Goal: Information Seeking & Learning: Learn about a topic

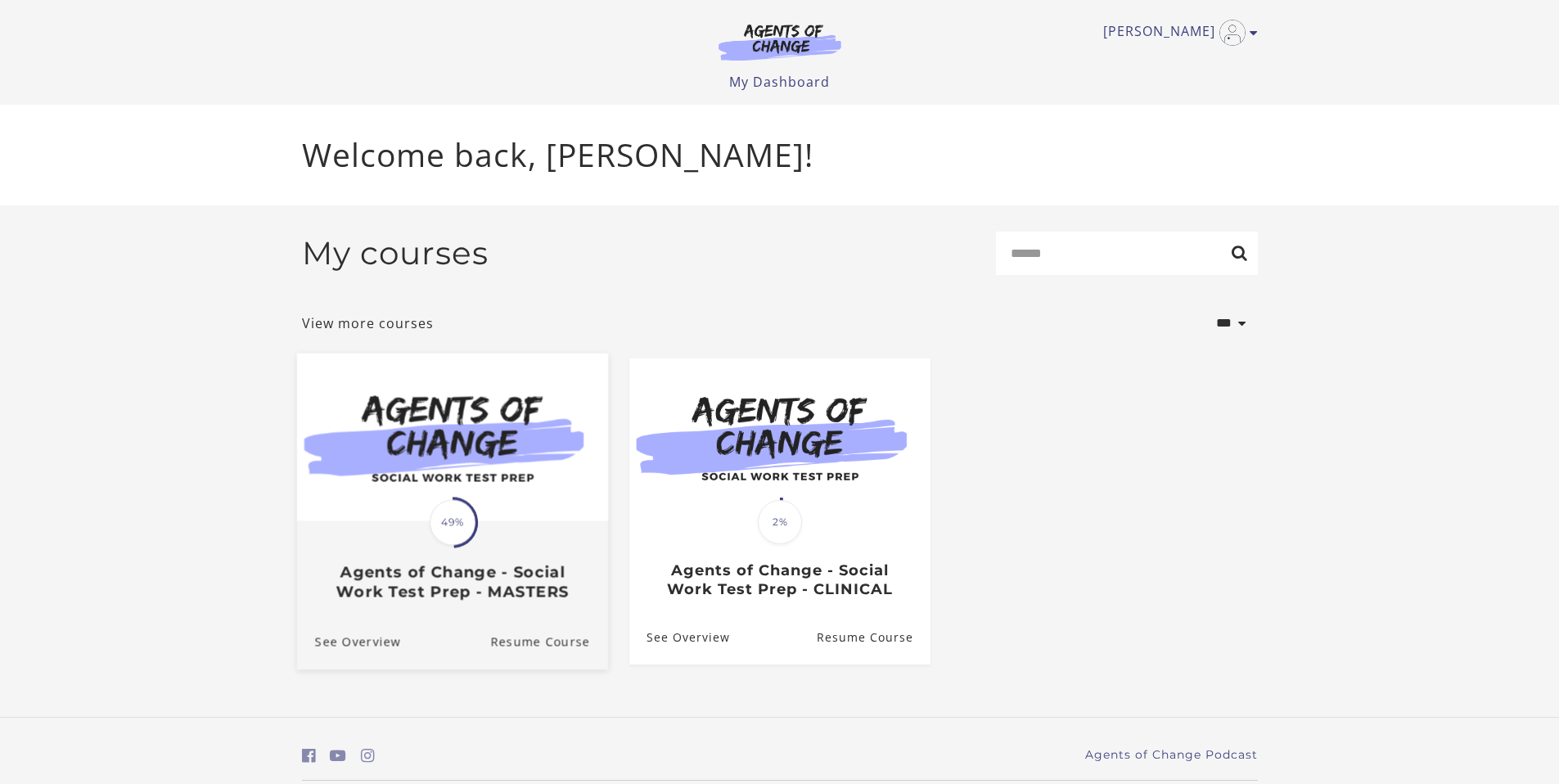
click at [465, 571] on h3 "Agents of Change - Social Work Test Prep - MASTERS" at bounding box center [452, 581] width 275 height 37
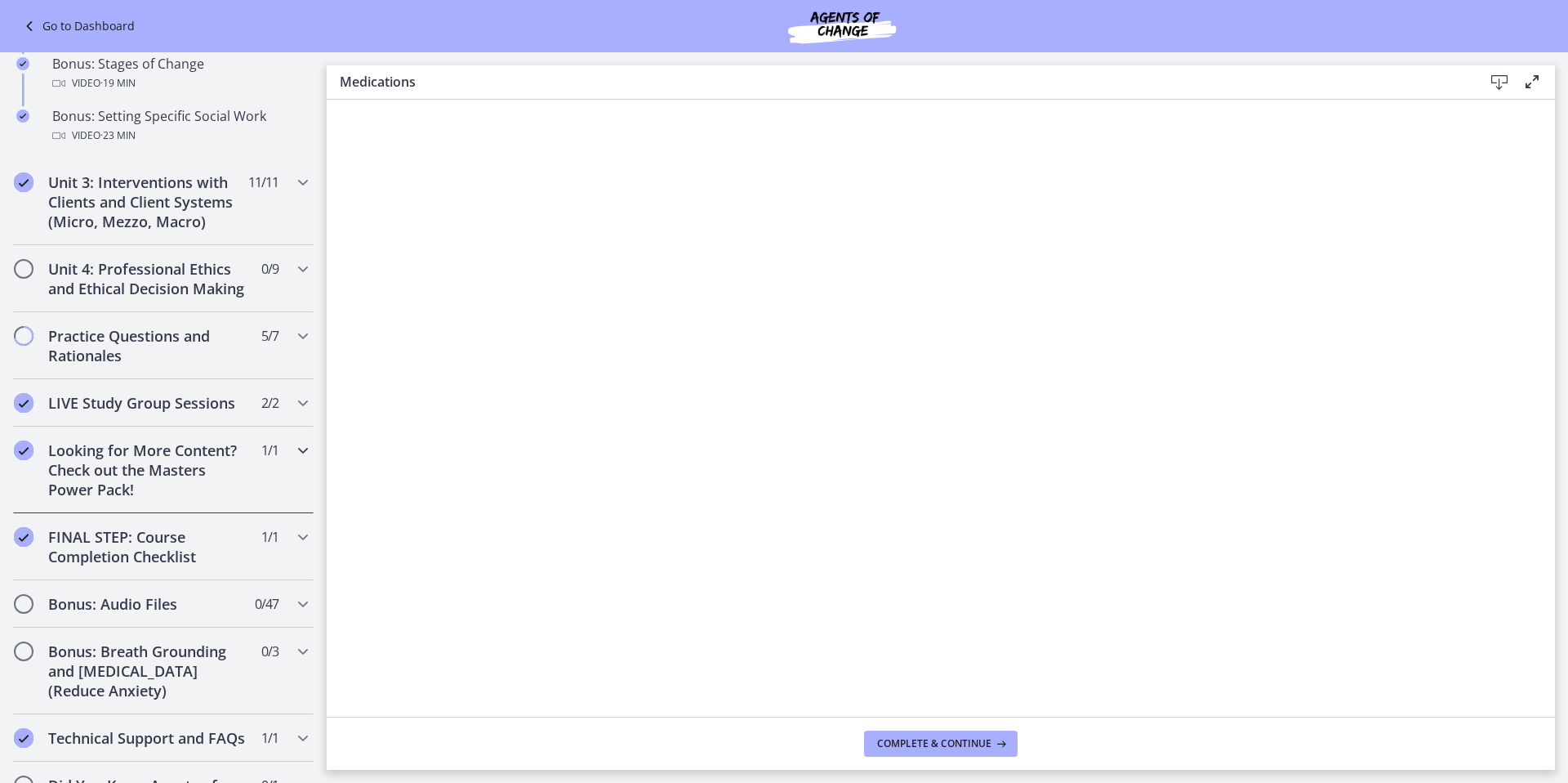
scroll to position [1458, 0]
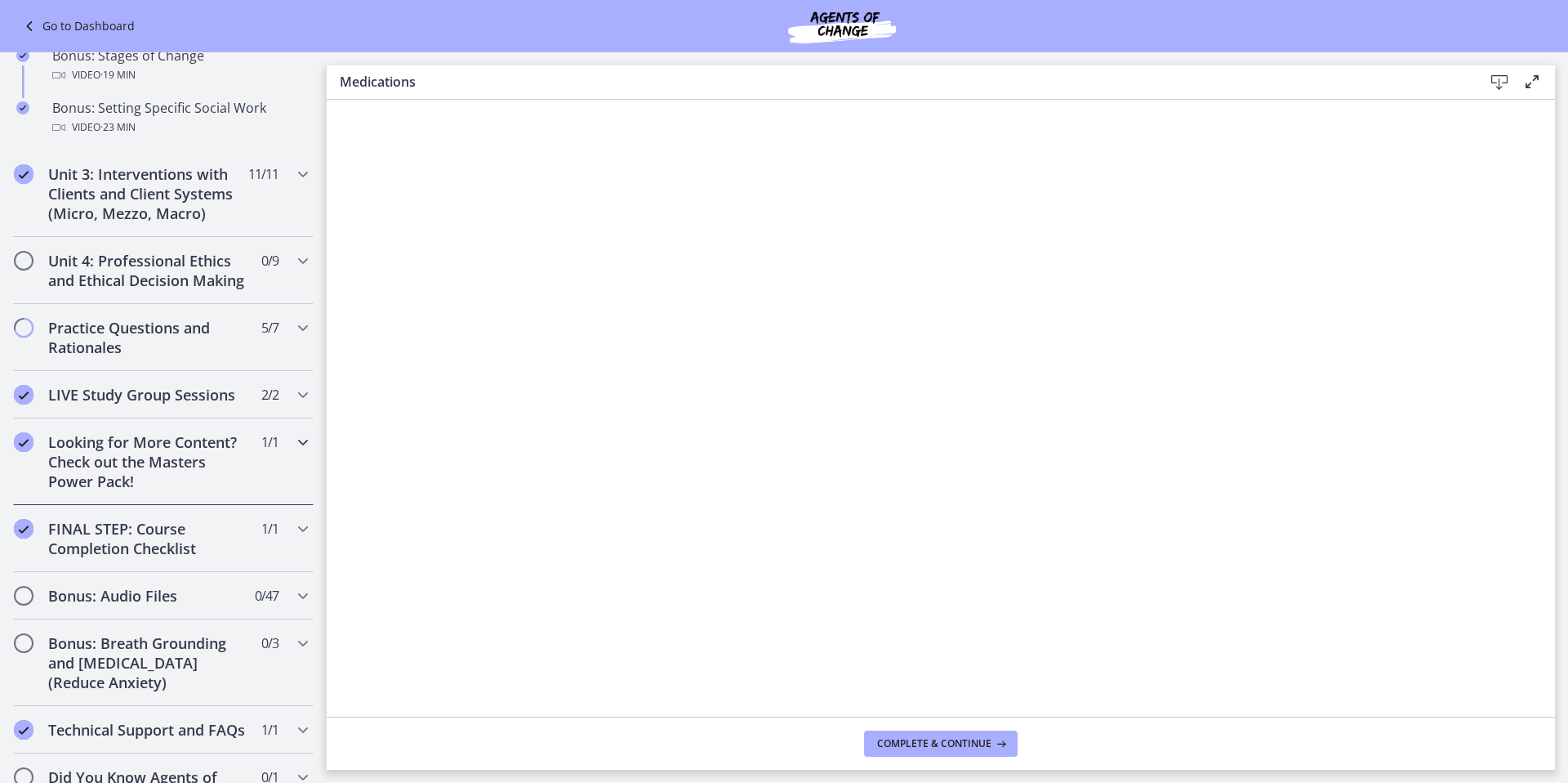
click at [225, 484] on h2 "Looking for More Content? Check out the Masters Power Pack!" at bounding box center [148, 462] width 200 height 59
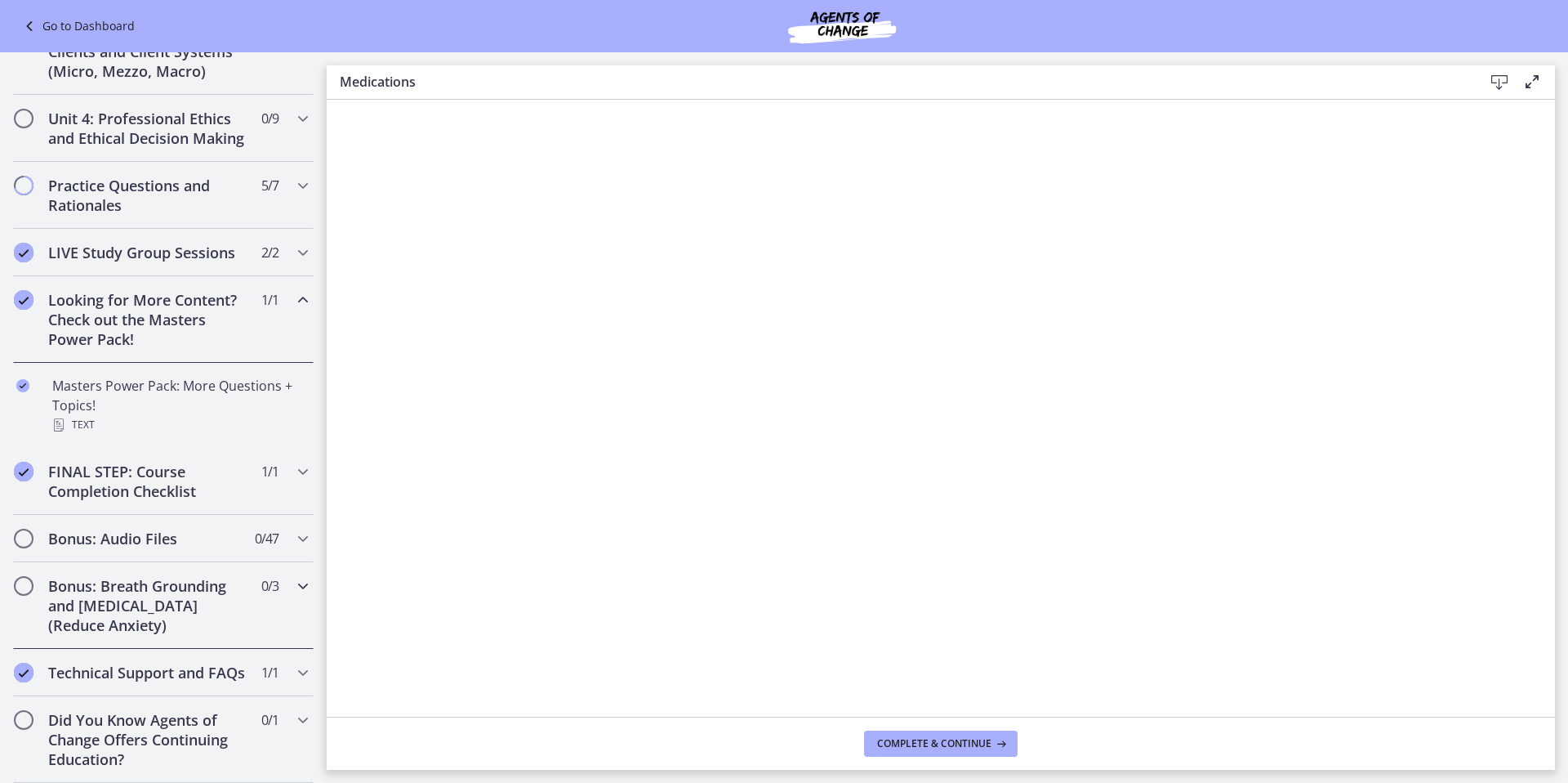
scroll to position [618, 0]
click at [168, 562] on div "Bonus: Audio Files 0 / 47 Completed" at bounding box center [162, 538] width 300 height 47
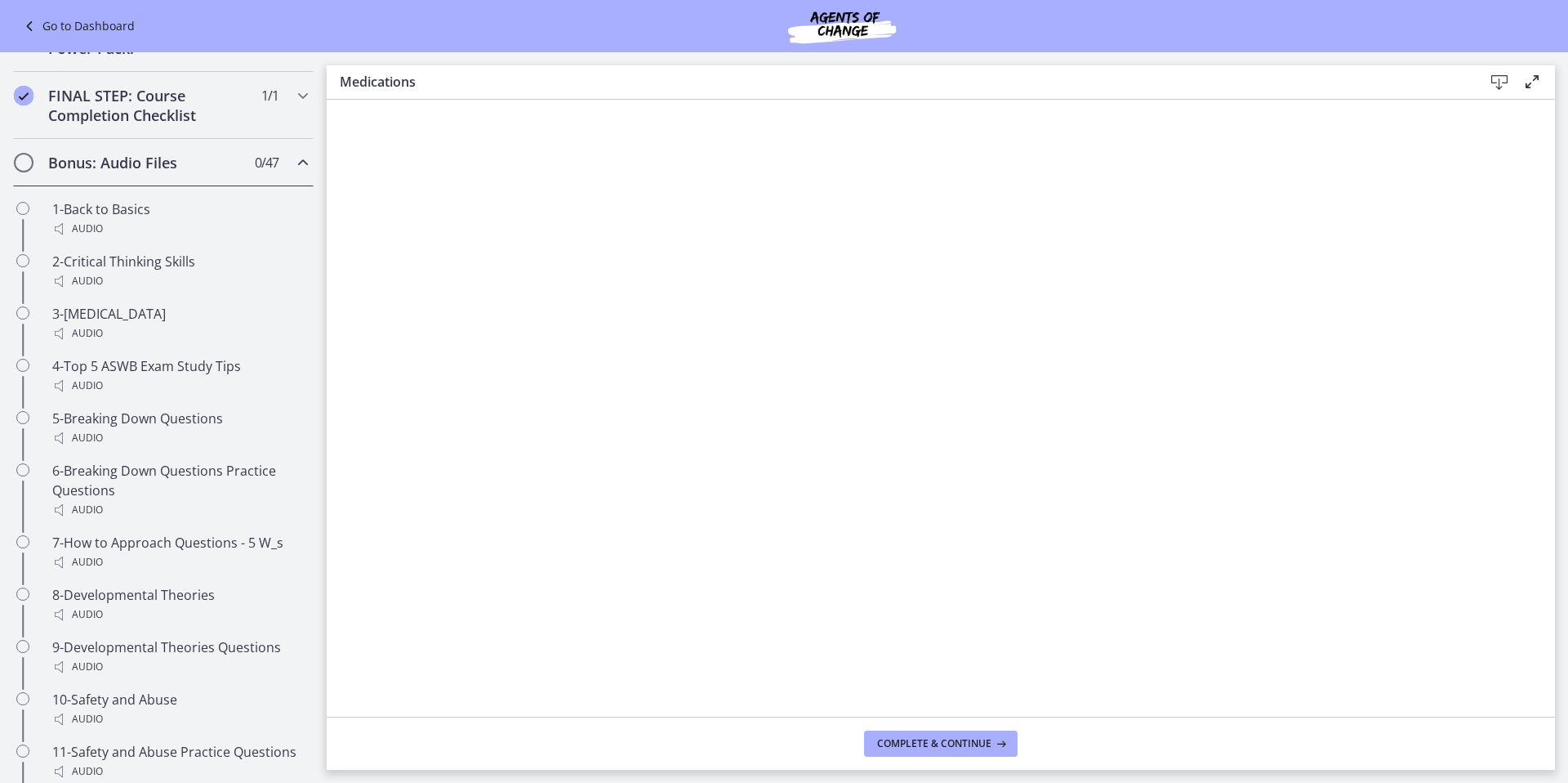
scroll to position [889, 0]
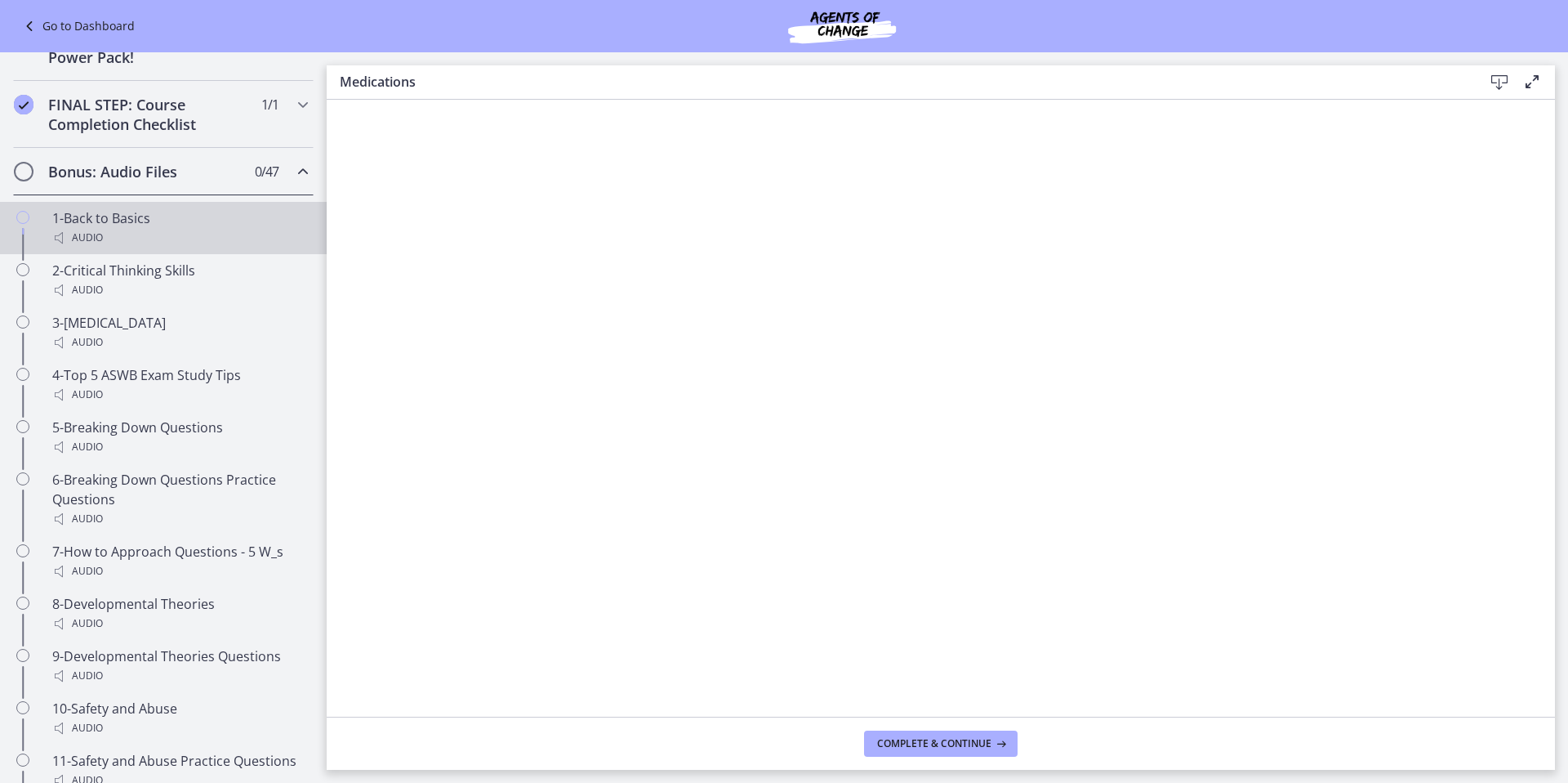
click at [175, 248] on div "Audio" at bounding box center [179, 238] width 254 height 20
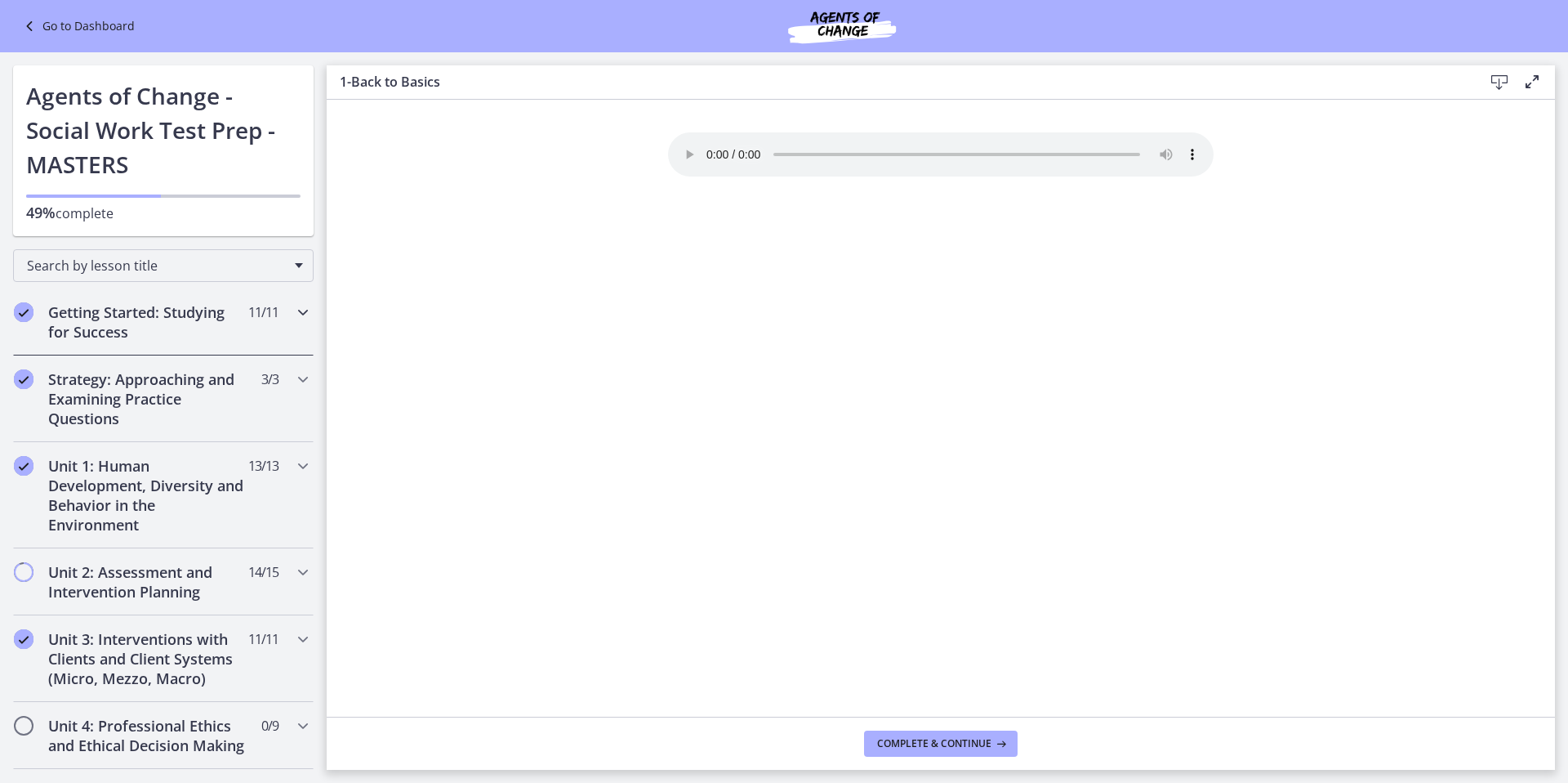
click at [225, 296] on div "Getting Started: Studying for Success 11 / 11 Completed" at bounding box center [162, 322] width 300 height 67
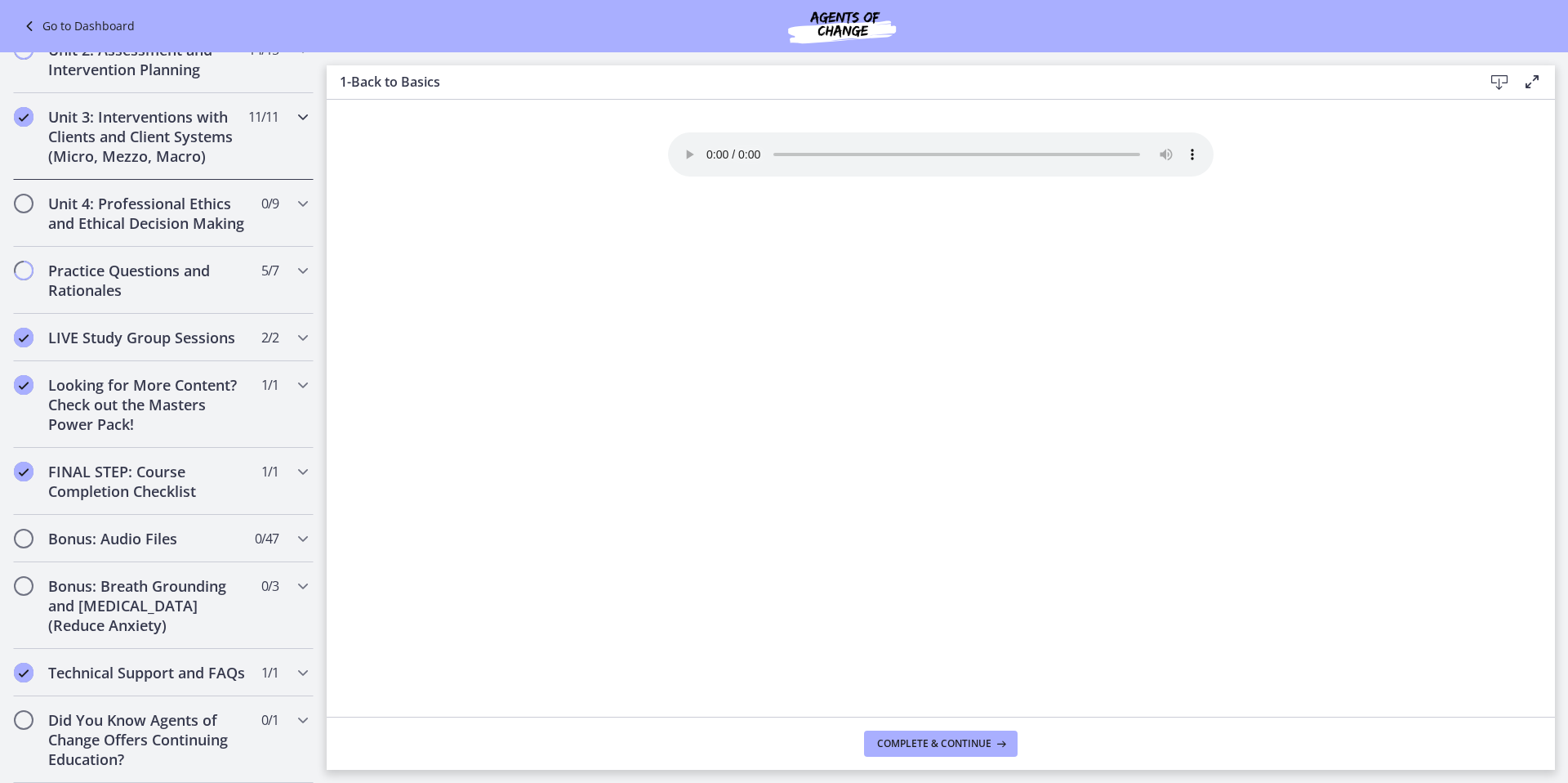
scroll to position [1209, 0]
click at [276, 520] on div "Bonus: Audio Files 0 / 47 Completed" at bounding box center [162, 538] width 300 height 47
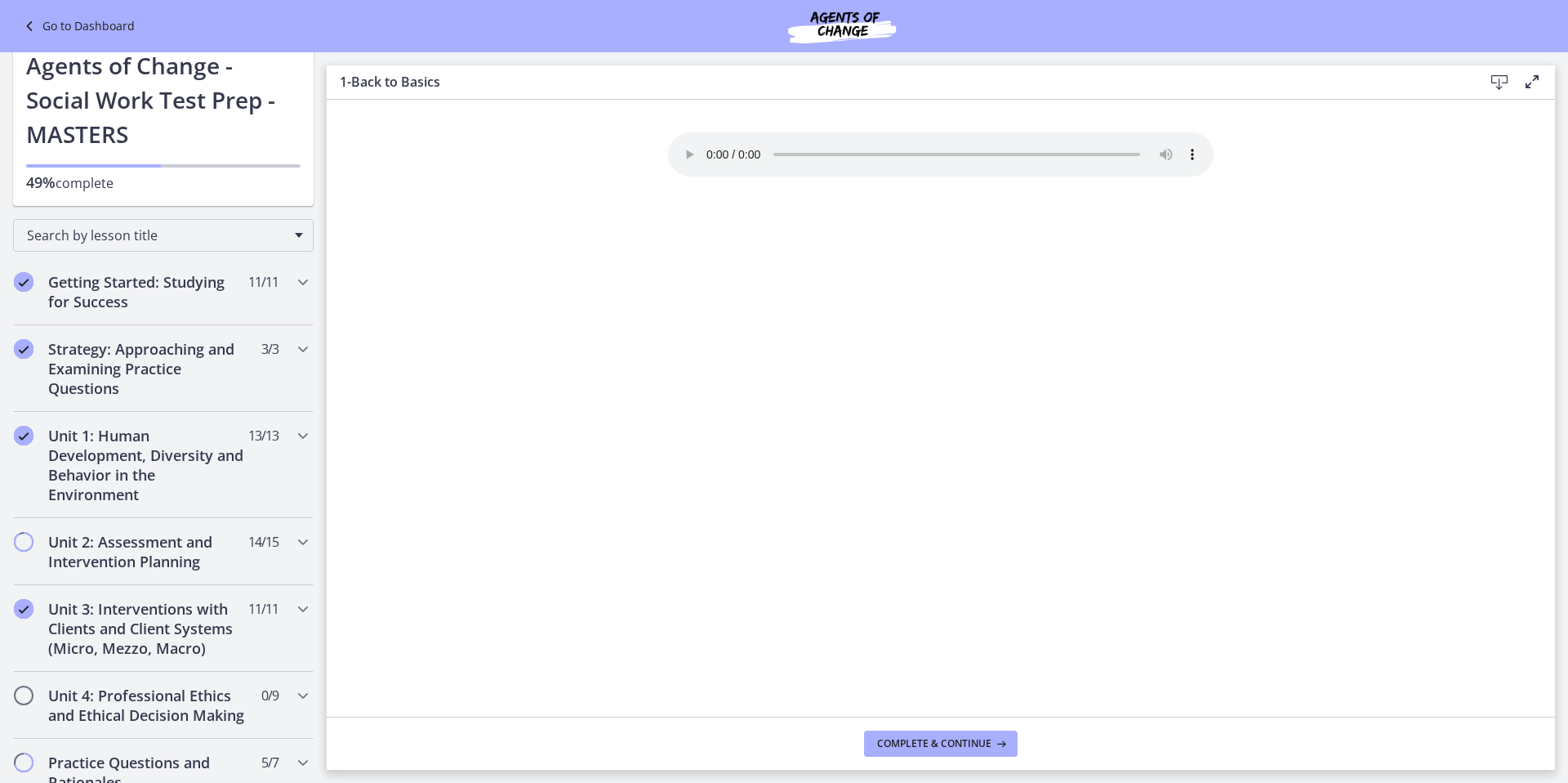
scroll to position [0, 0]
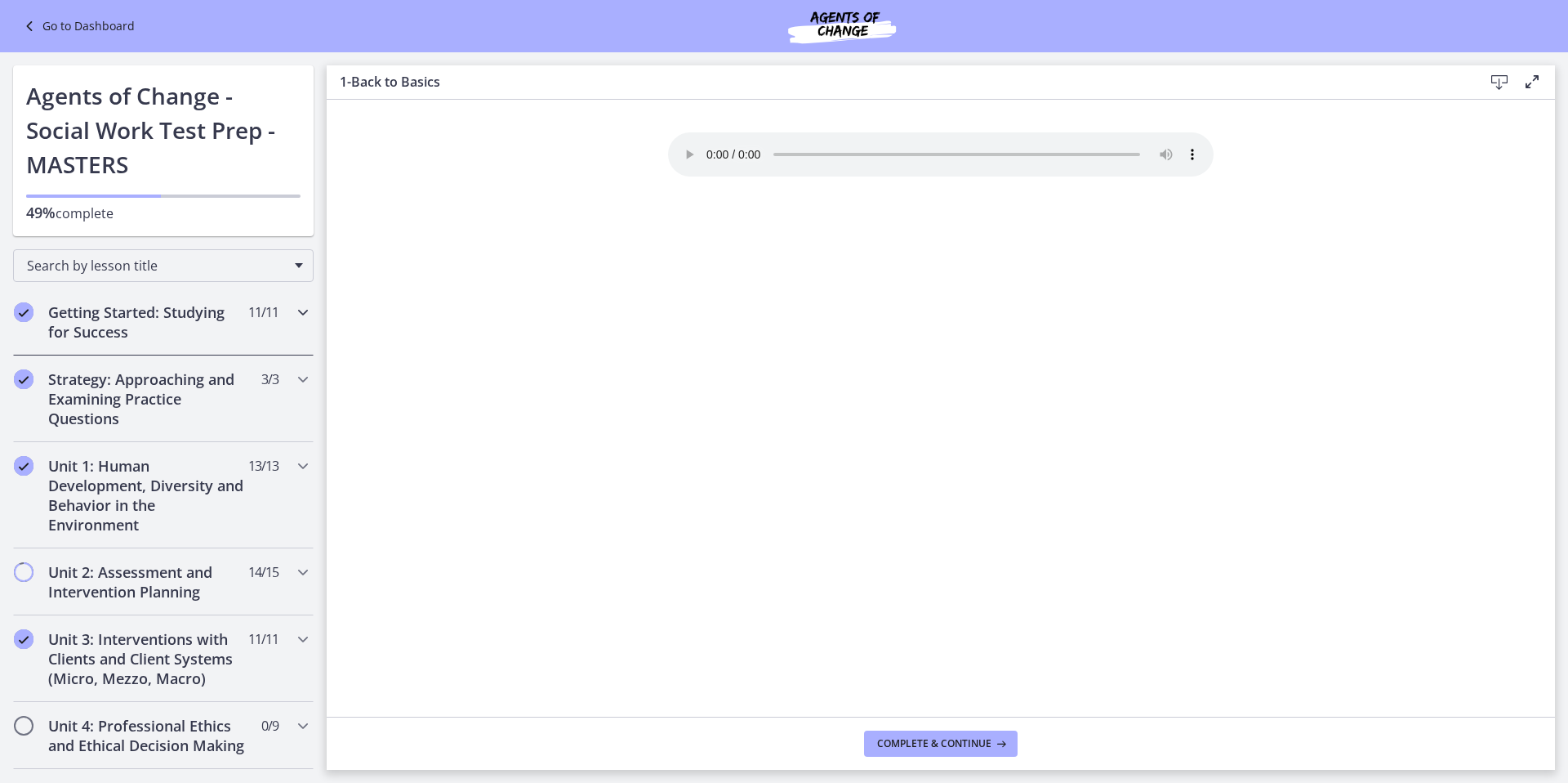
click at [293, 309] on icon "Chapters" at bounding box center [303, 312] width 20 height 20
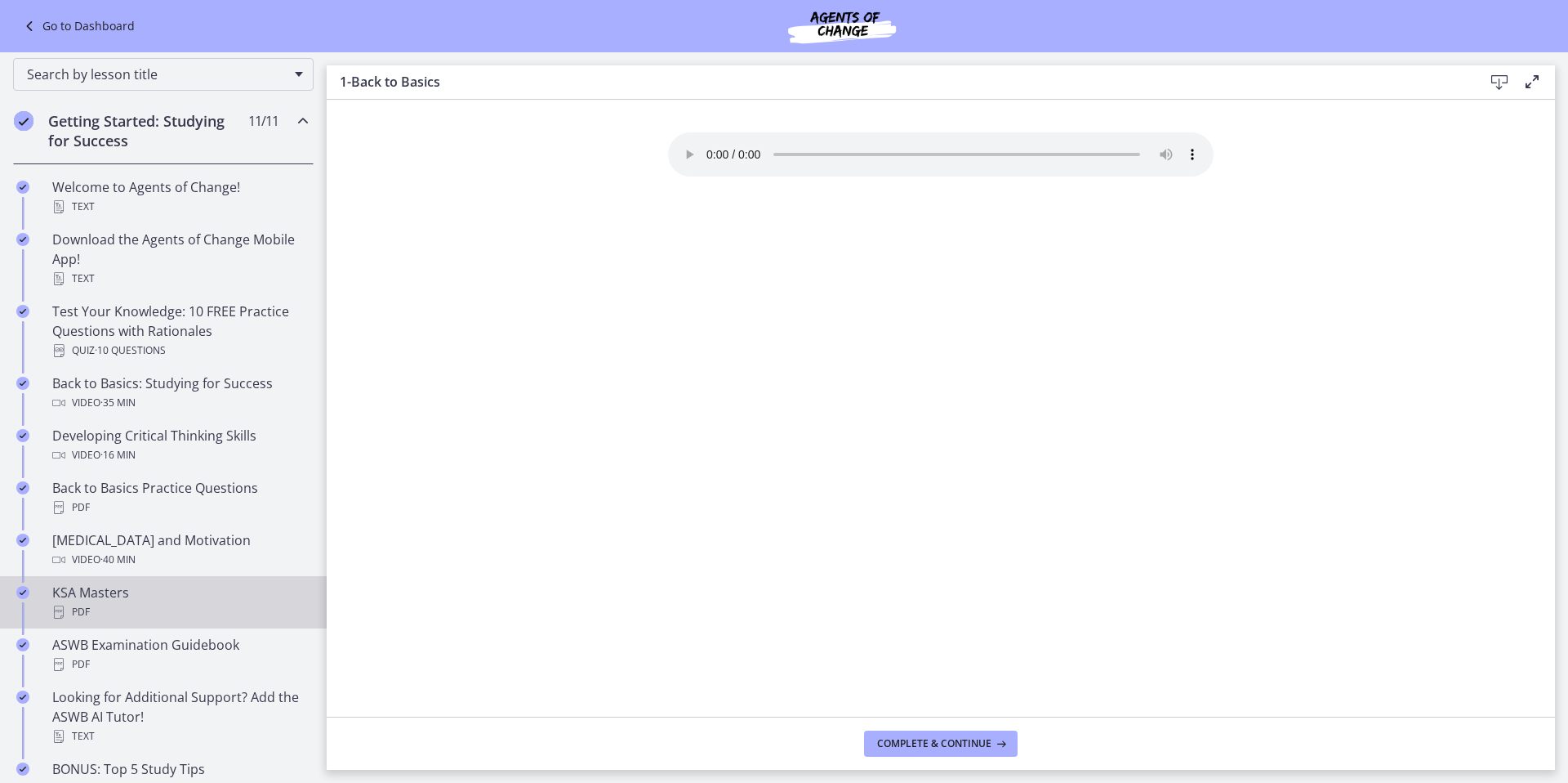
scroll to position [196, 0]
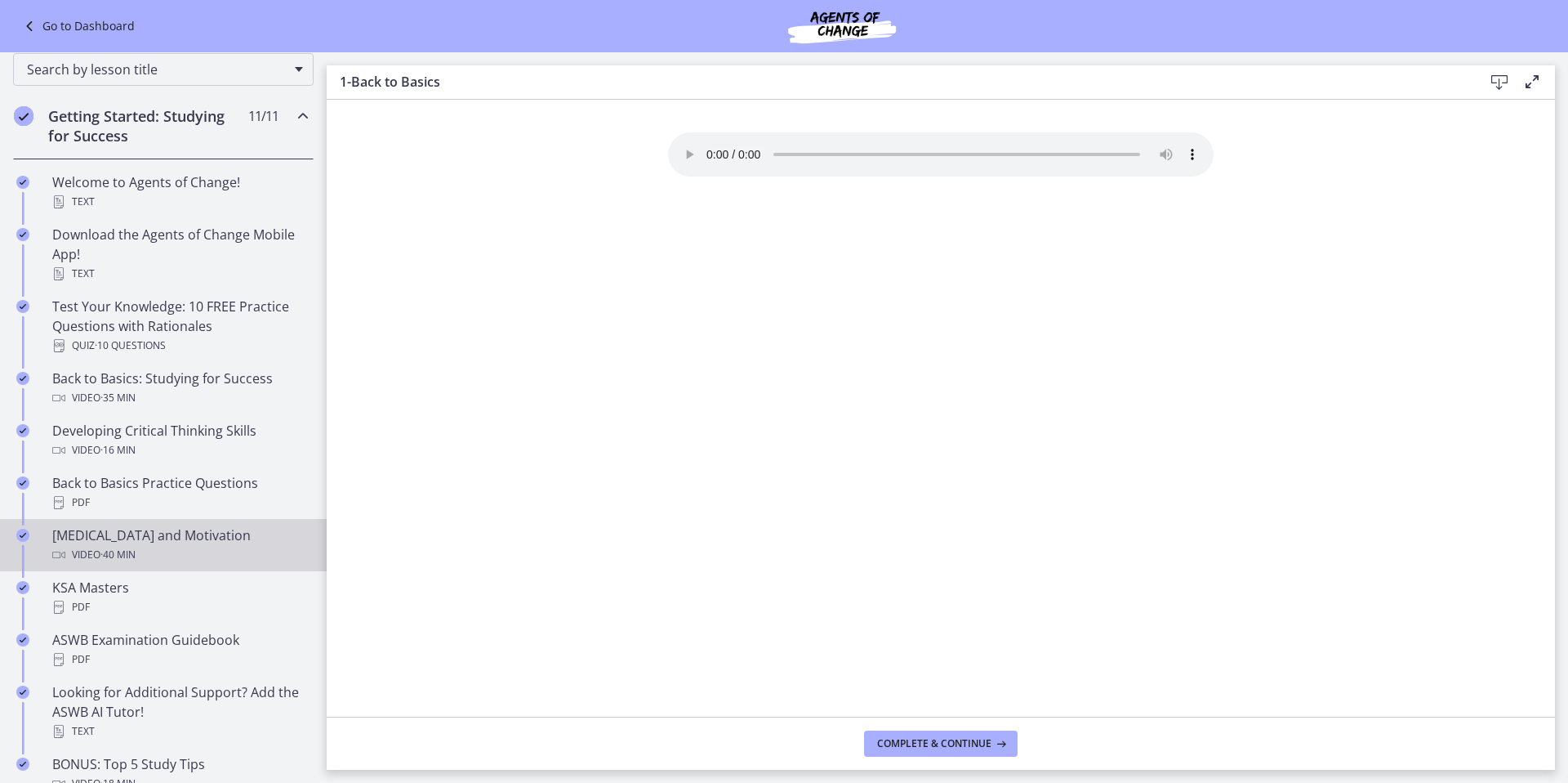
click at [178, 551] on div "Video · 40 min" at bounding box center [179, 555] width 254 height 20
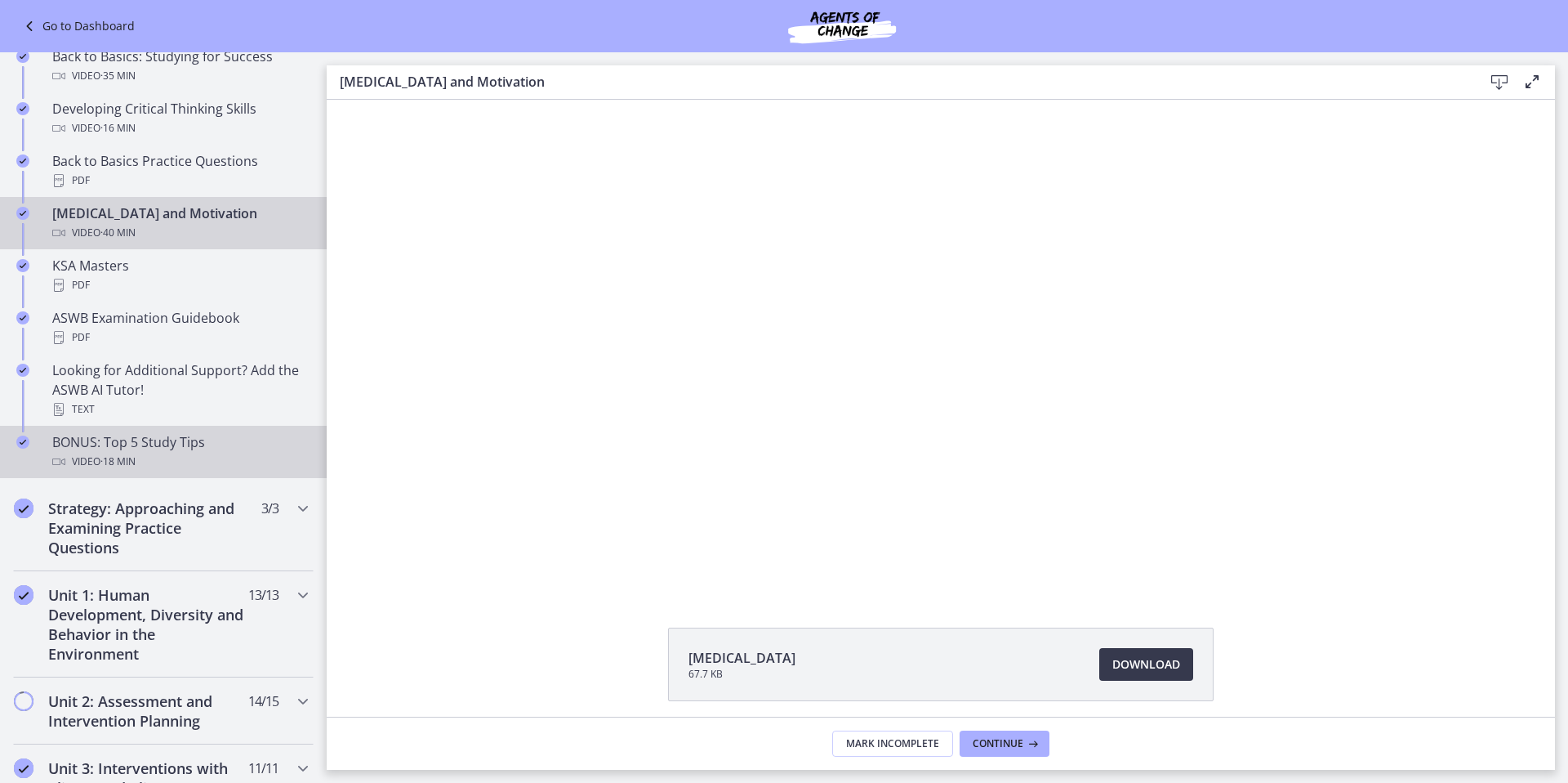
scroll to position [618, 0]
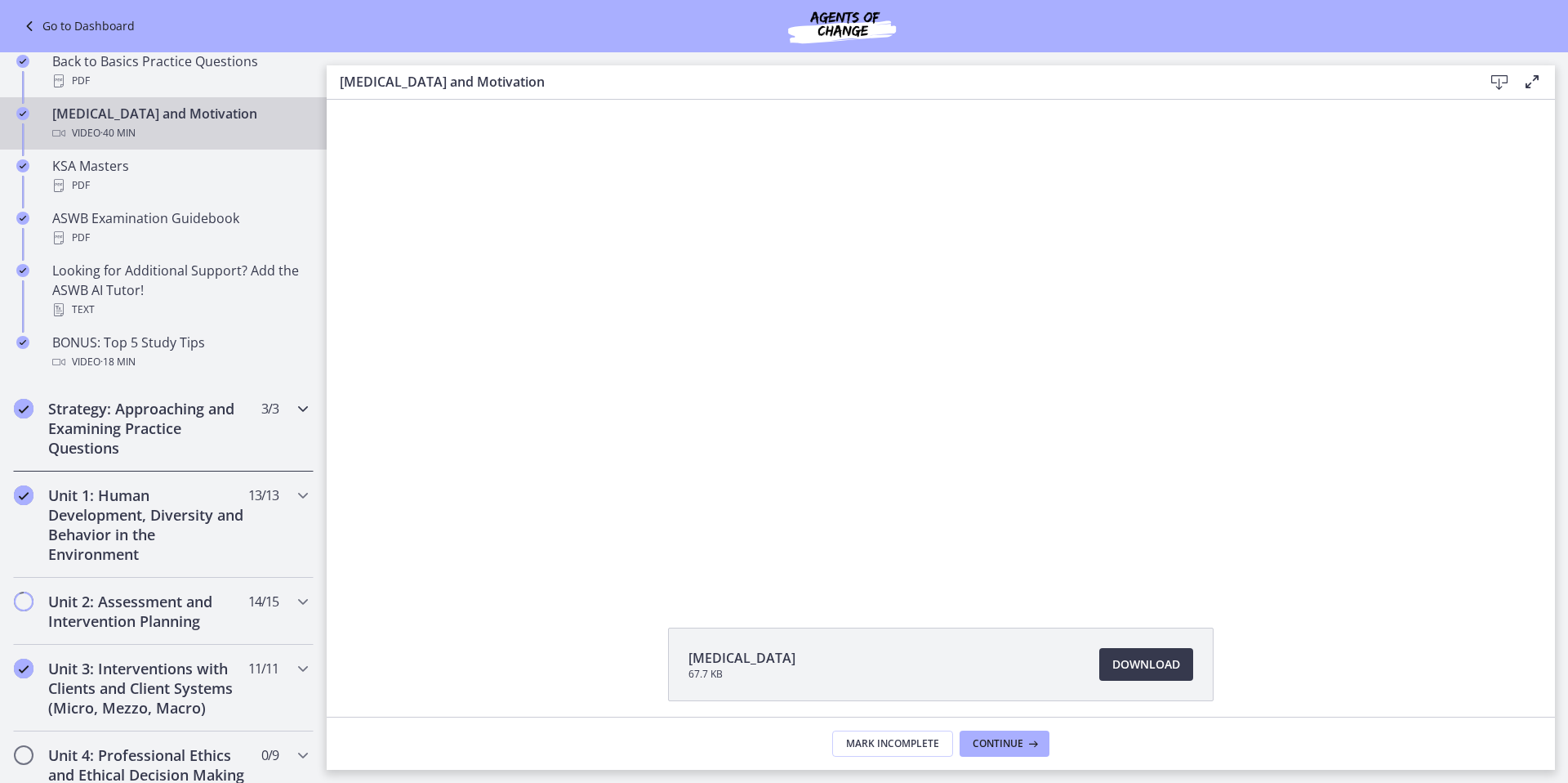
click at [249, 438] on div "Strategy: Approaching and Examining Practice Questions 3 / 3 Completed" at bounding box center [162, 428] width 300 height 86
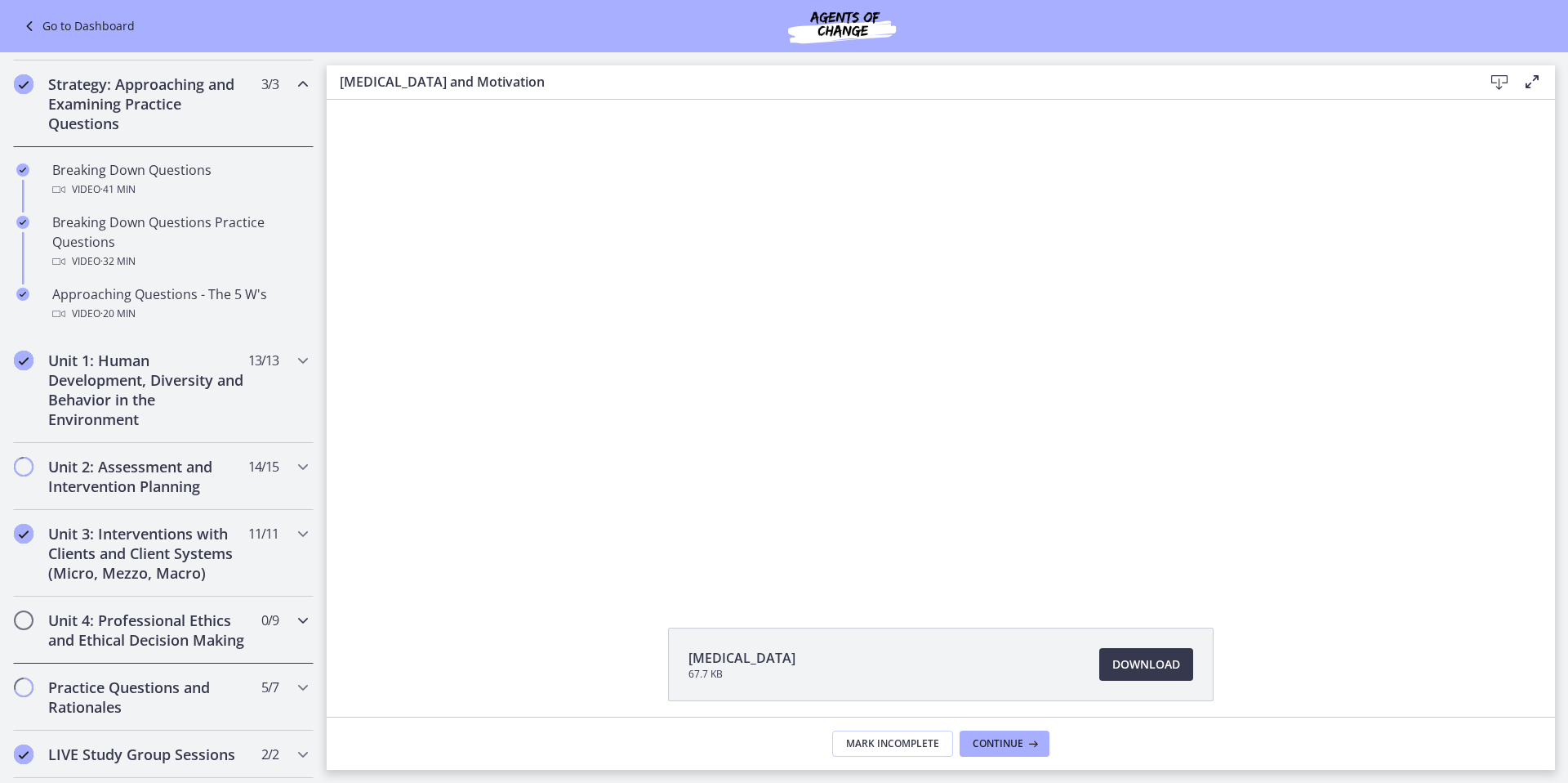
scroll to position [300, 0]
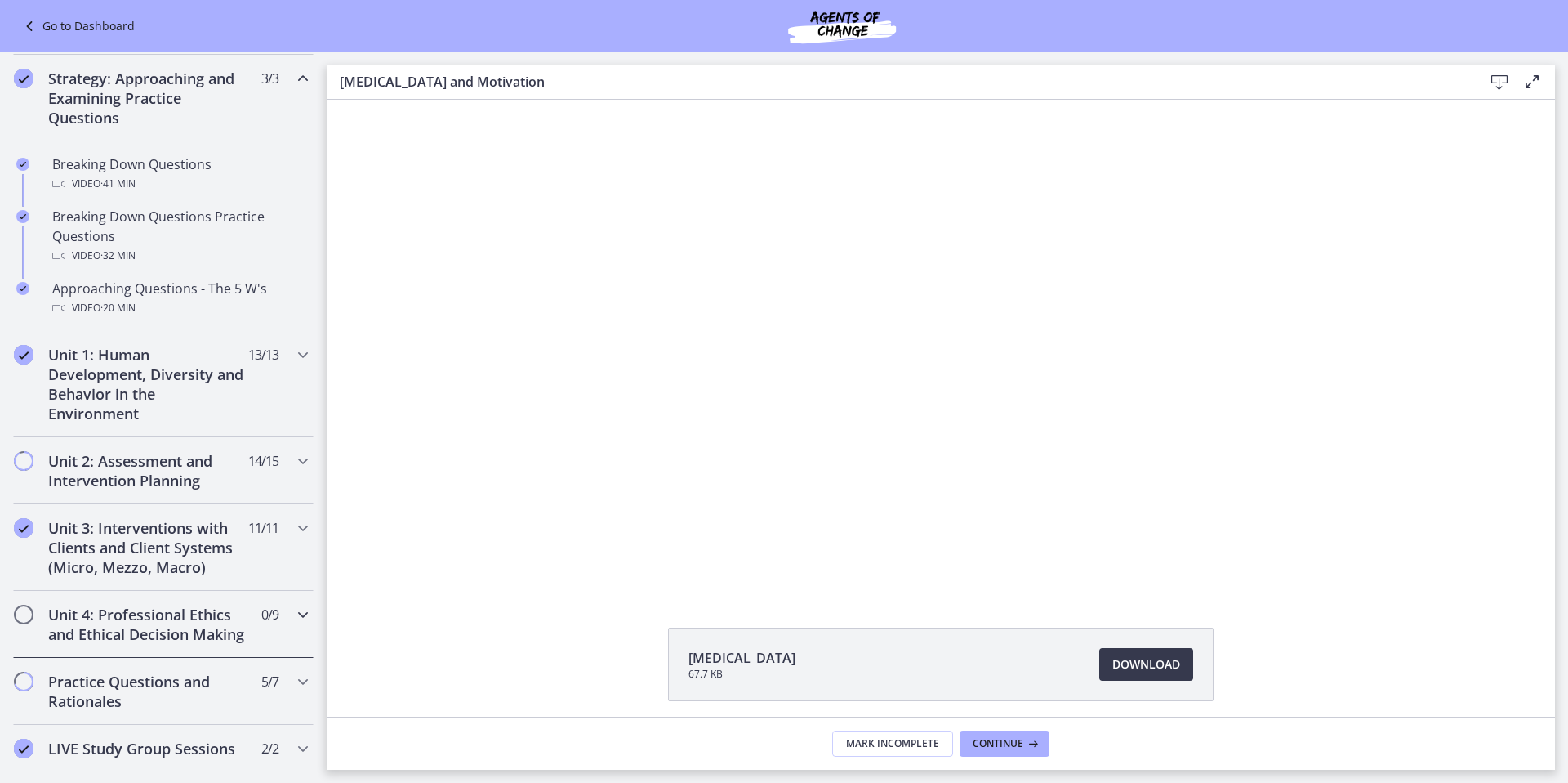
click at [213, 622] on h2 "Unit 4: Professional Ethics and Ethical Decision Making" at bounding box center [148, 624] width 200 height 39
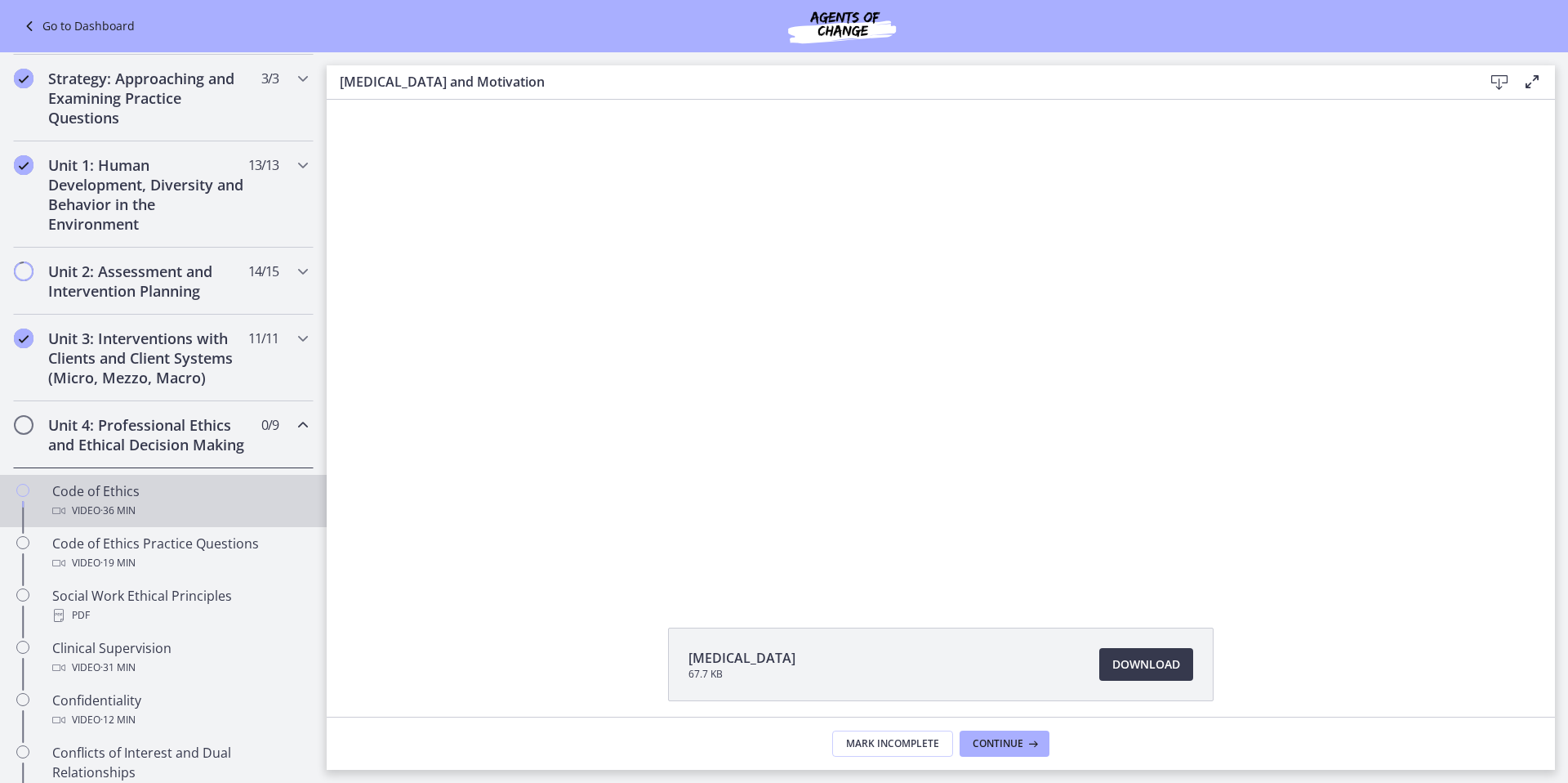
click at [131, 517] on div "Code of Ethics Video · 36 min" at bounding box center [179, 501] width 254 height 39
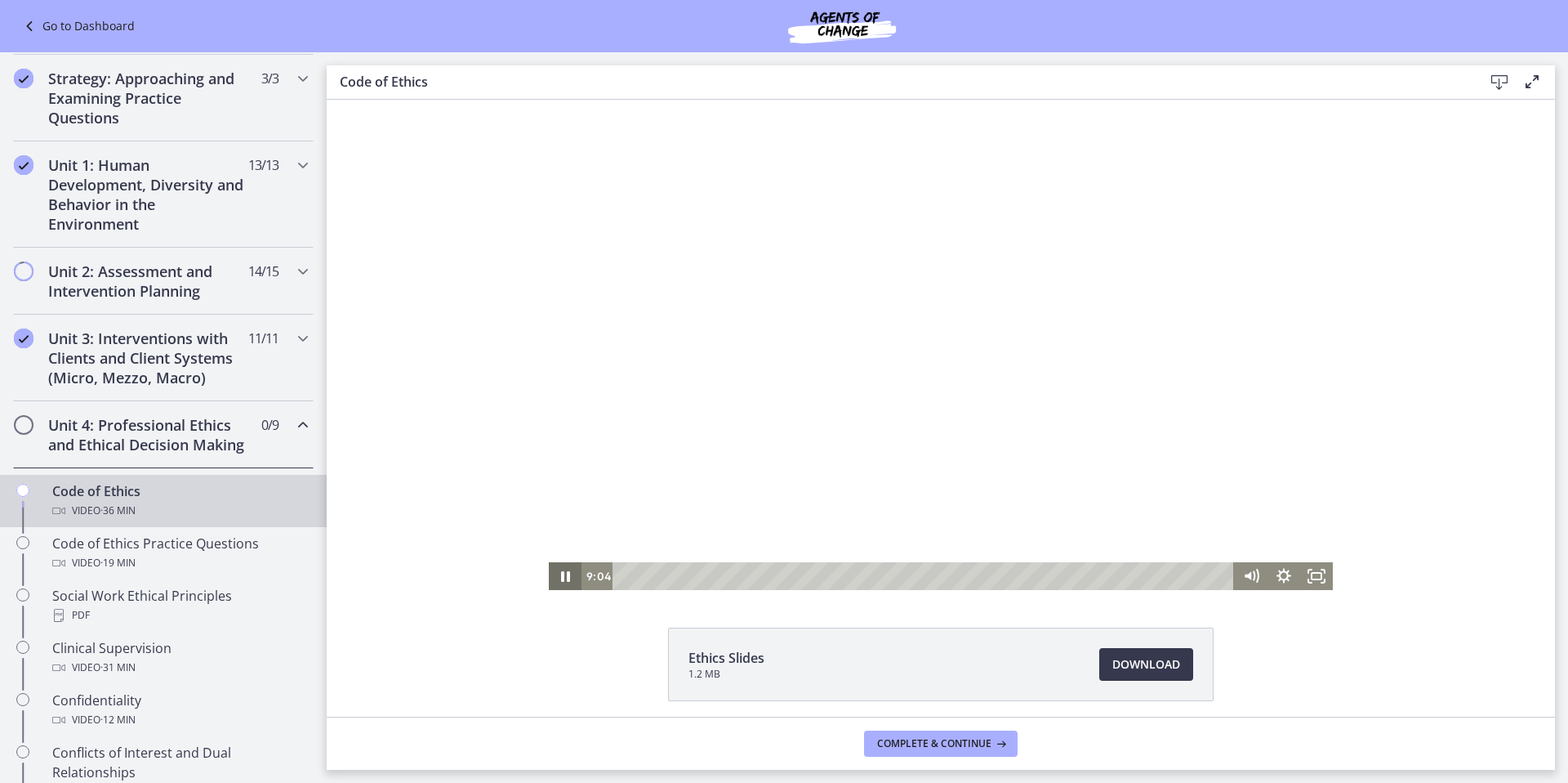
click at [555, 580] on icon "Pause" at bounding box center [564, 576] width 32 height 27
click at [556, 582] on icon "Play Video" at bounding box center [566, 576] width 39 height 33
click at [562, 579] on icon "Pause" at bounding box center [565, 576] width 11 height 13
drag, startPoint x: 1002, startPoint y: 333, endPoint x: 980, endPoint y: 343, distance: 24.2
click at [1003, 333] on div at bounding box center [940, 345] width 784 height 490
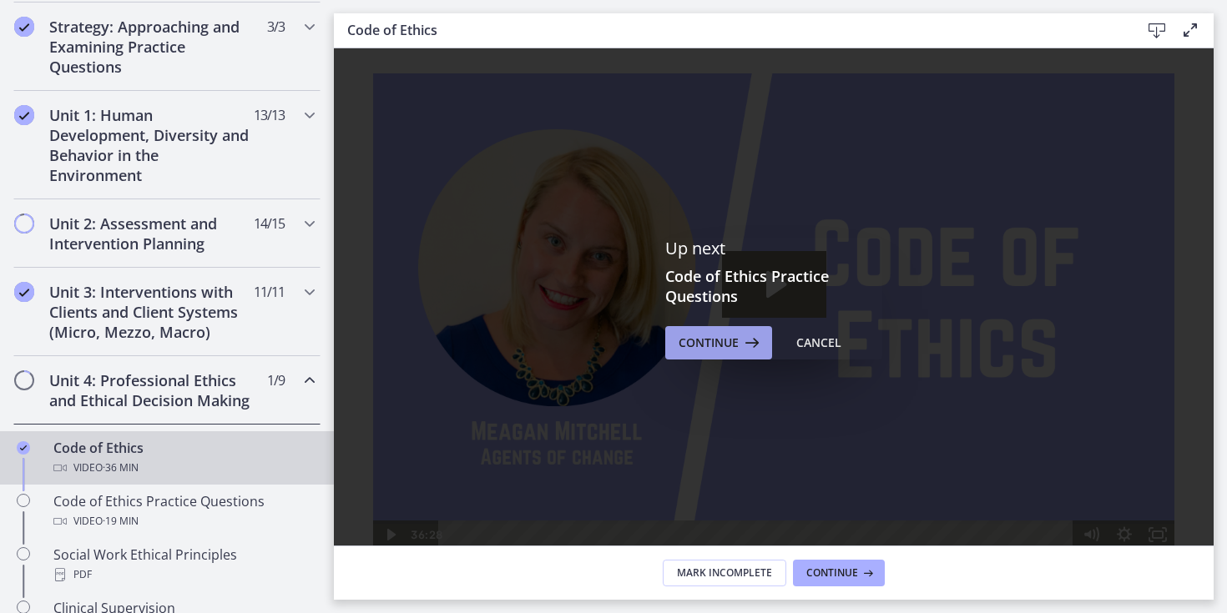
click at [704, 352] on span "Continue" at bounding box center [709, 343] width 60 height 20
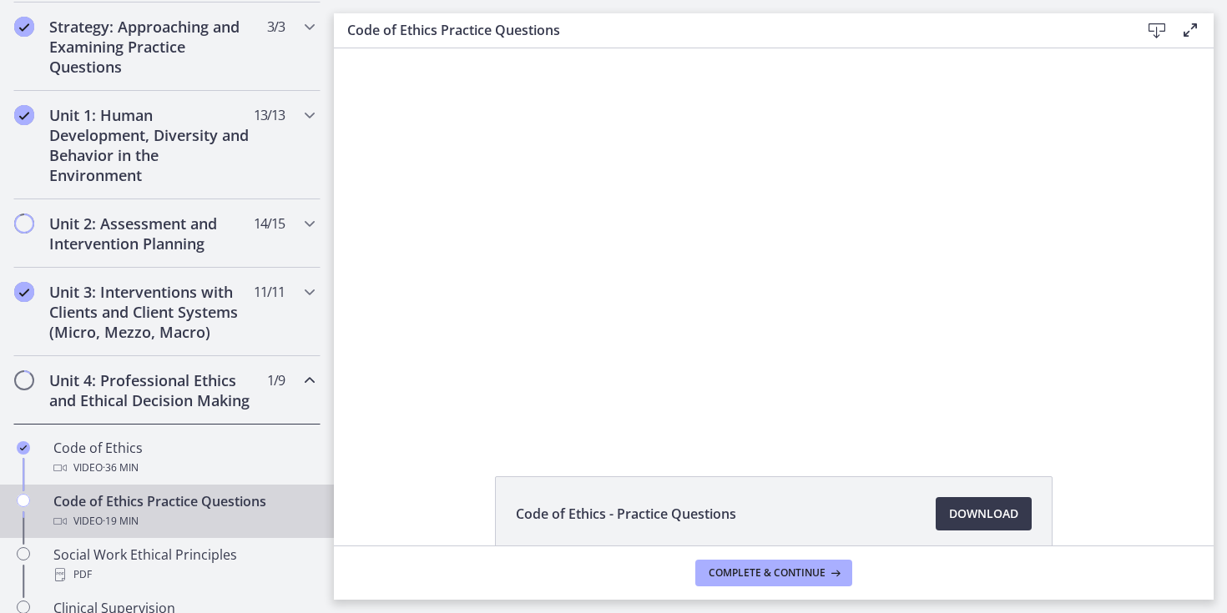
scroll to position [7, 0]
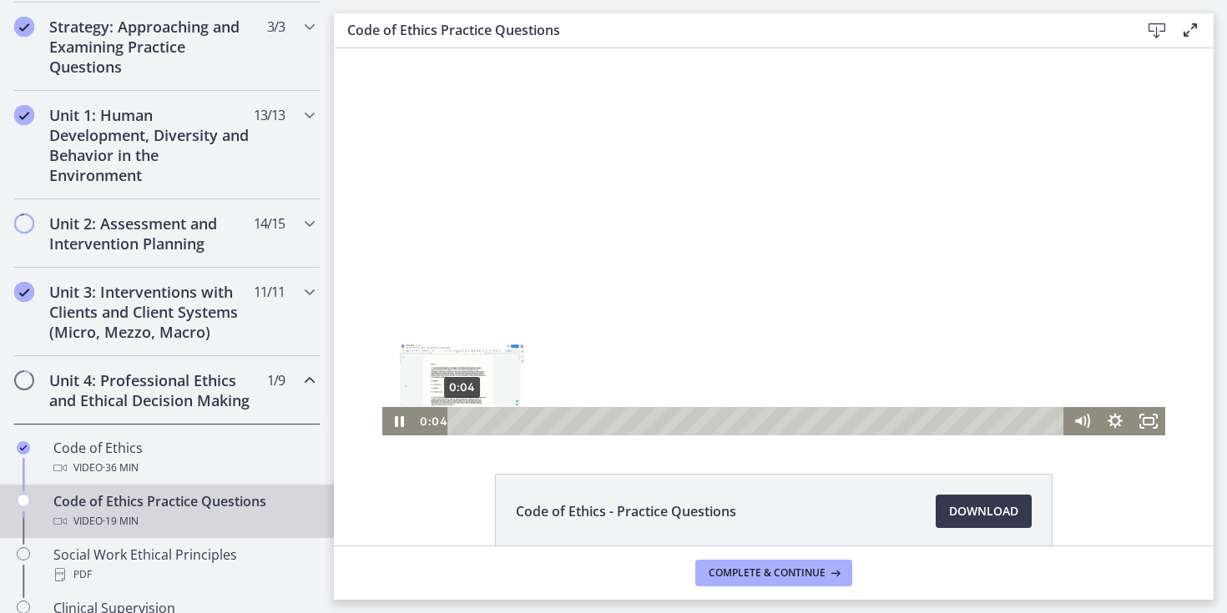
click at [460, 409] on div "0:04" at bounding box center [758, 421] width 597 height 28
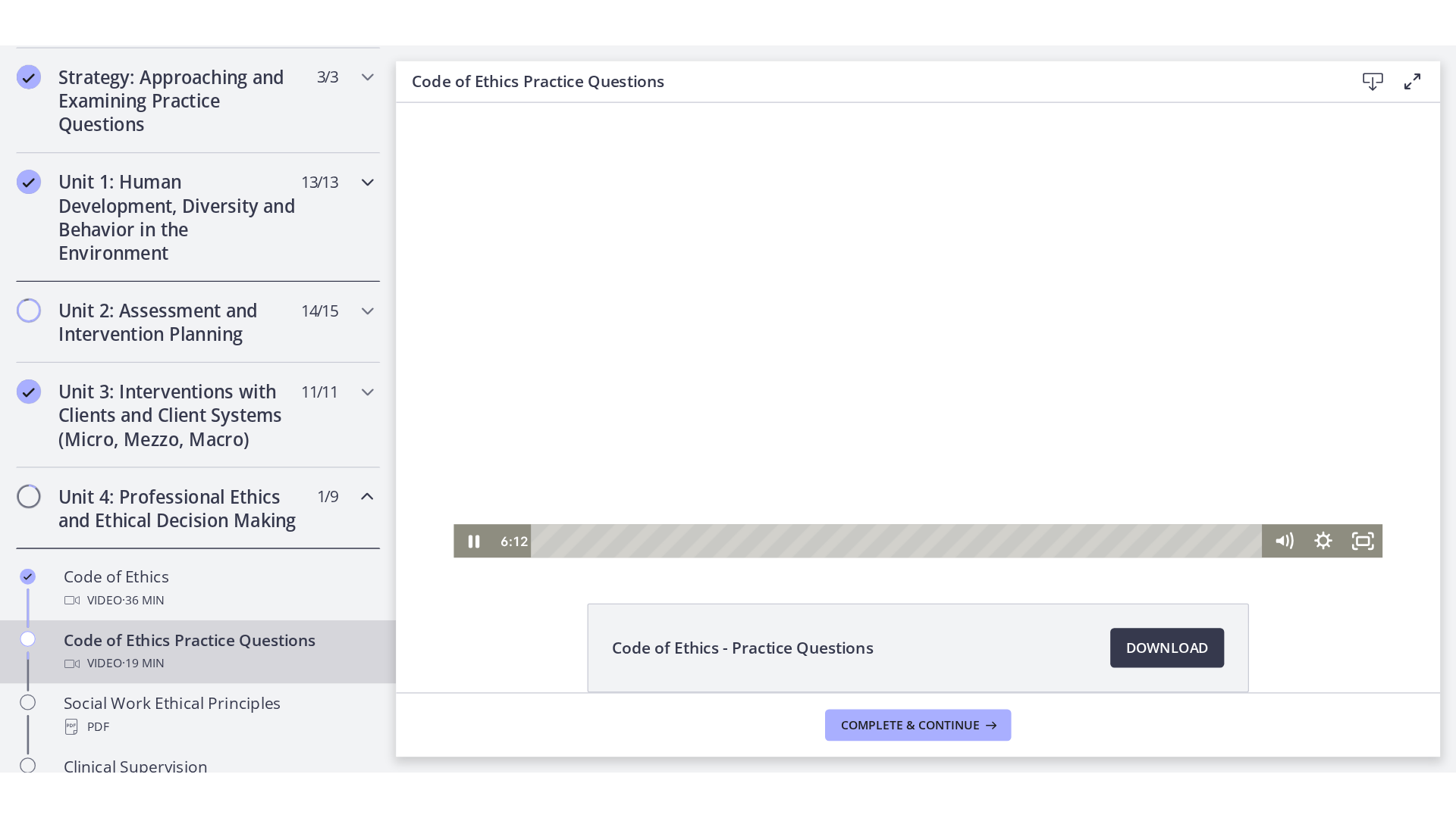
scroll to position [0, 0]
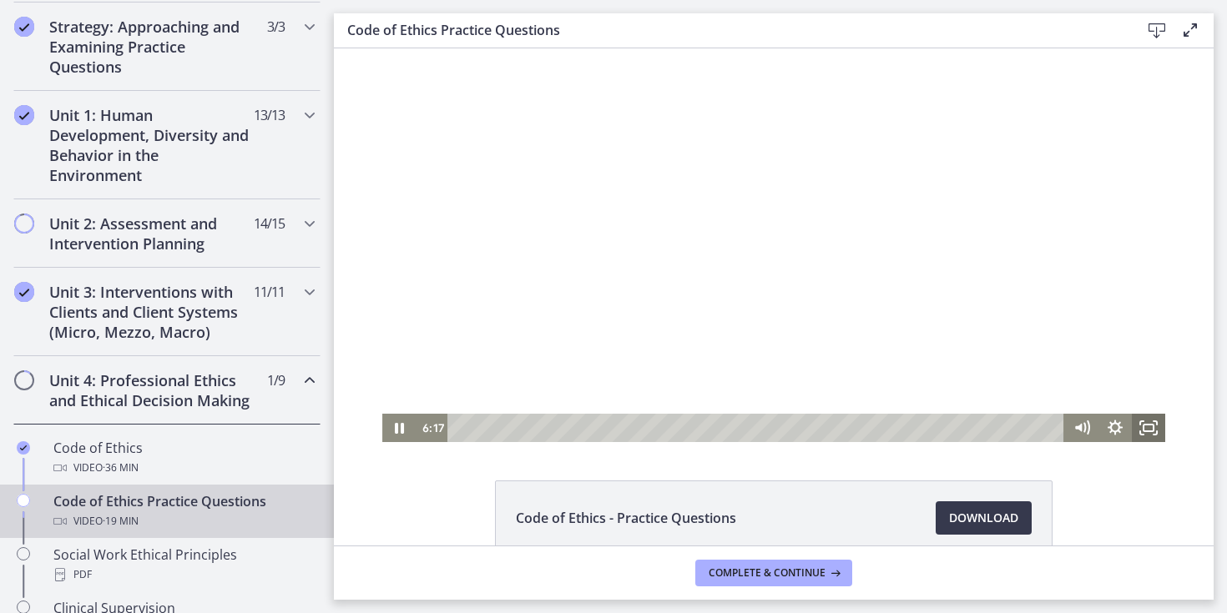
click at [1143, 435] on icon "Fullscreen" at bounding box center [1148, 428] width 33 height 28
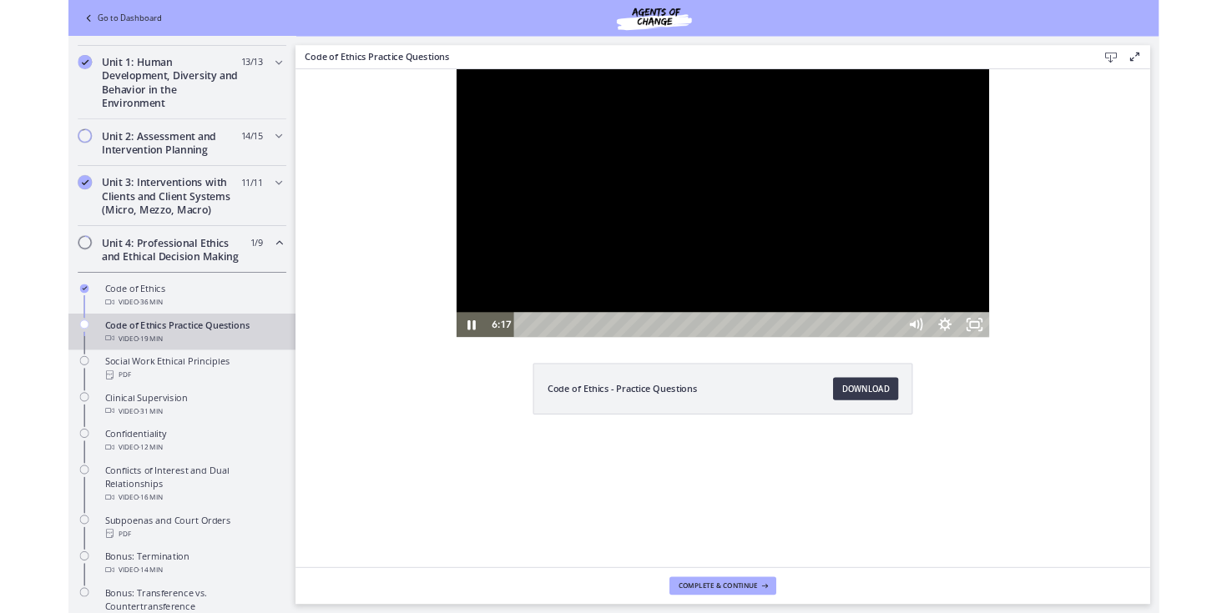
scroll to position [307, 0]
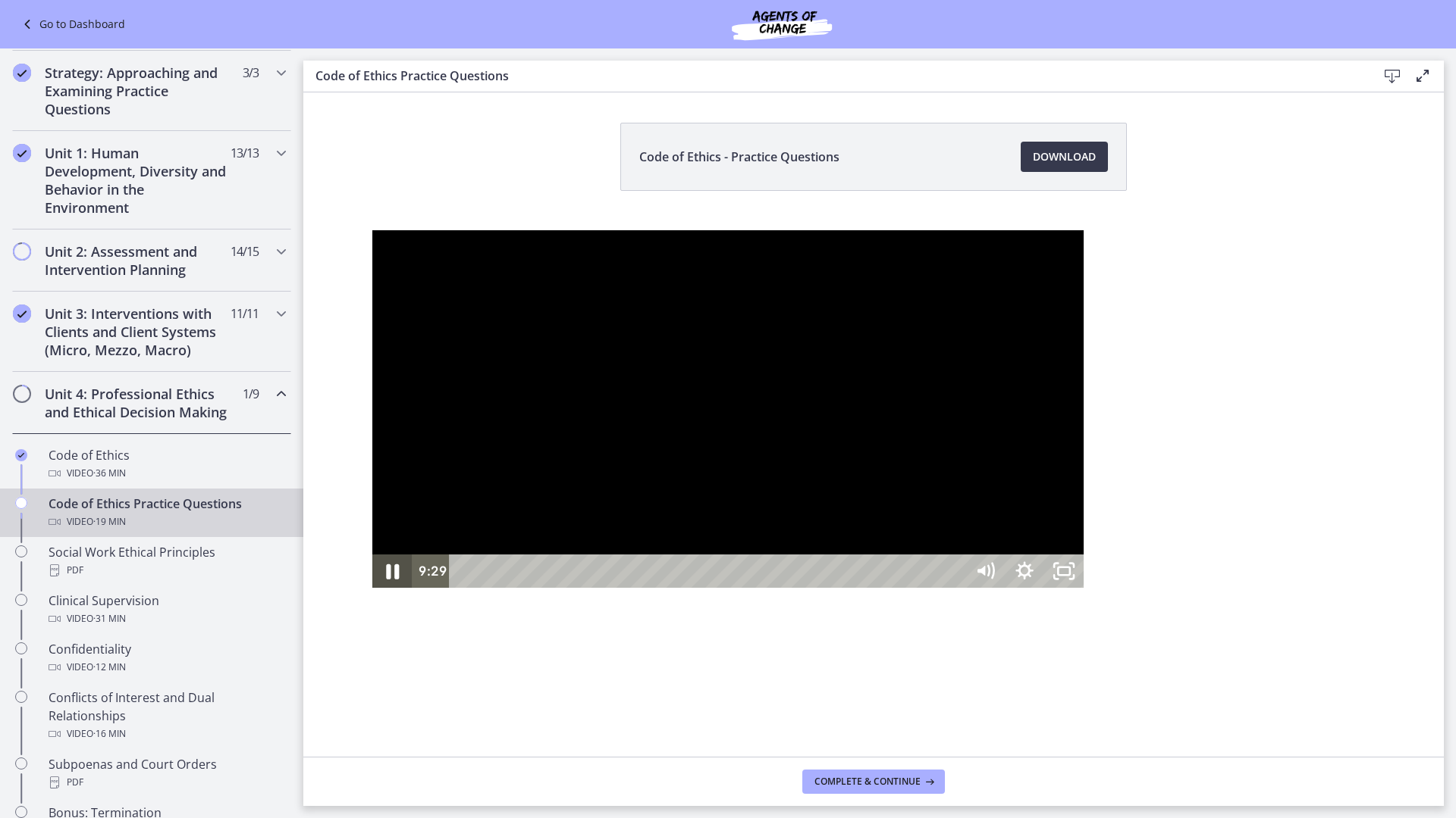
click at [369, 592] on icon "Pause" at bounding box center [392, 572] width 47 height 40
click at [374, 588] on icon "Play Video" at bounding box center [393, 571] width 39 height 34
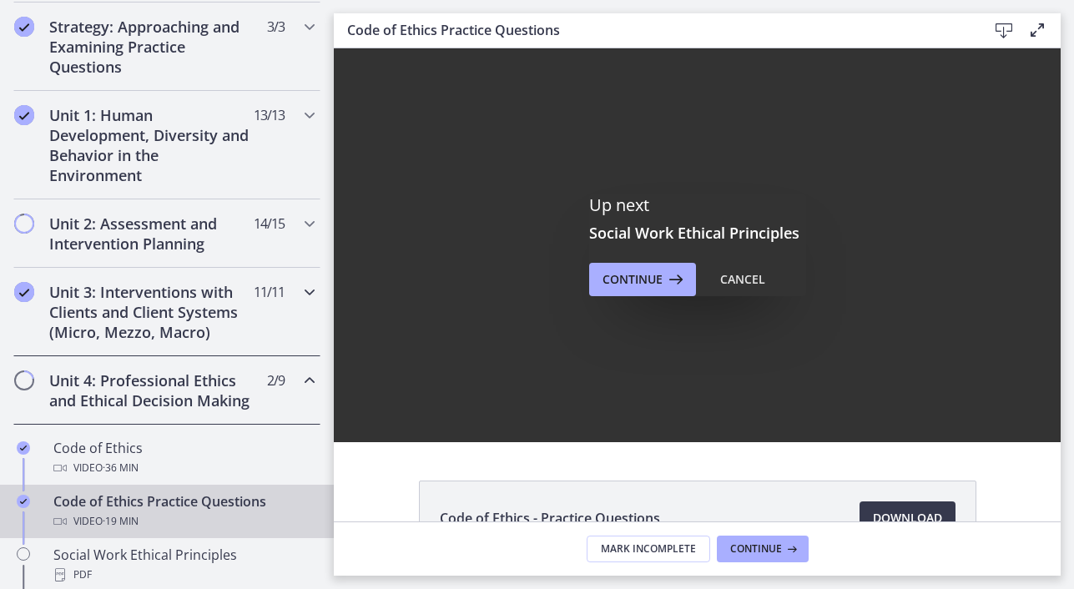
scroll to position [0, 0]
